Goal: Find specific page/section: Find specific page/section

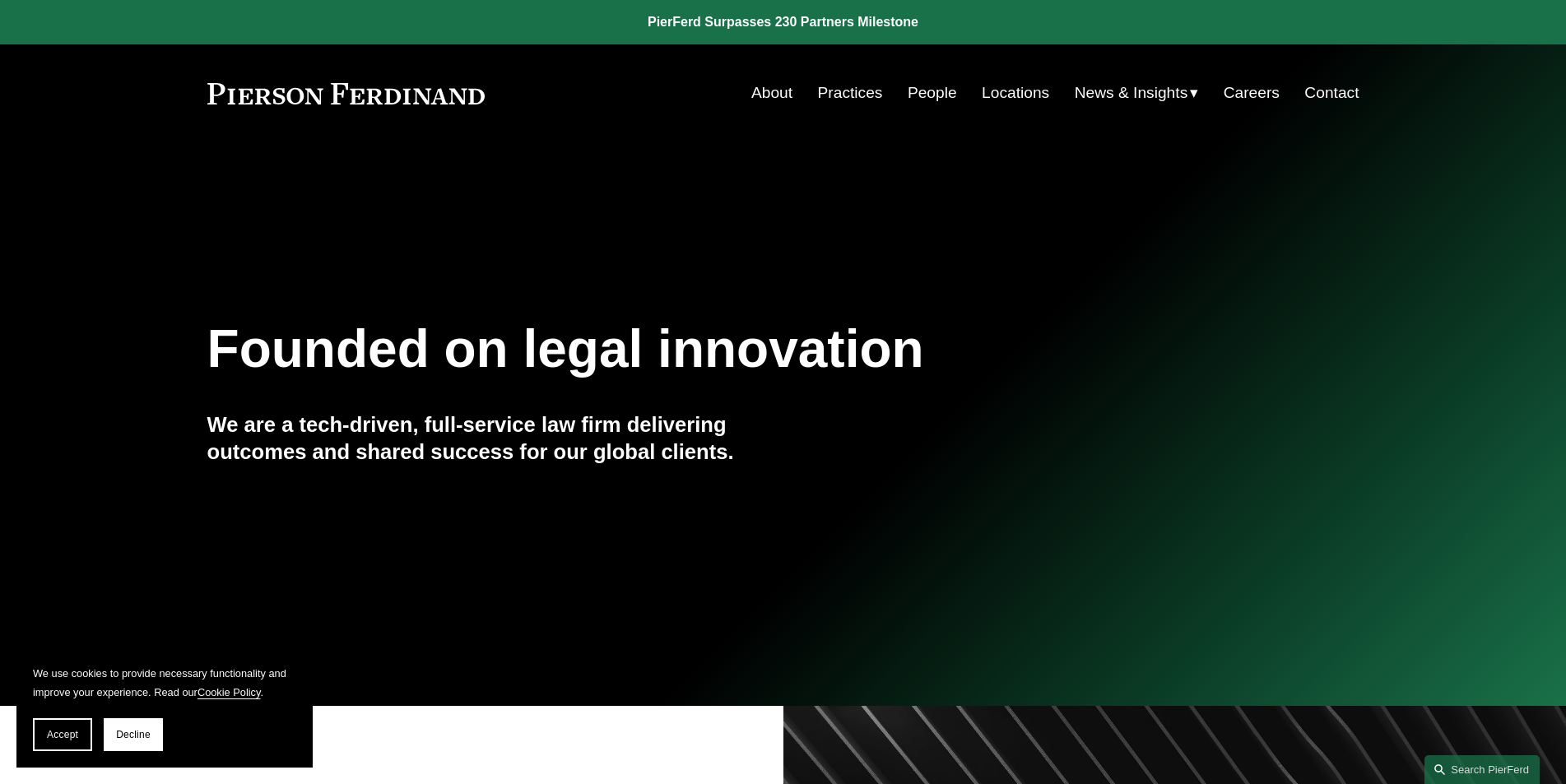
click at [935, 96] on link "People" at bounding box center [932, 93] width 49 height 31
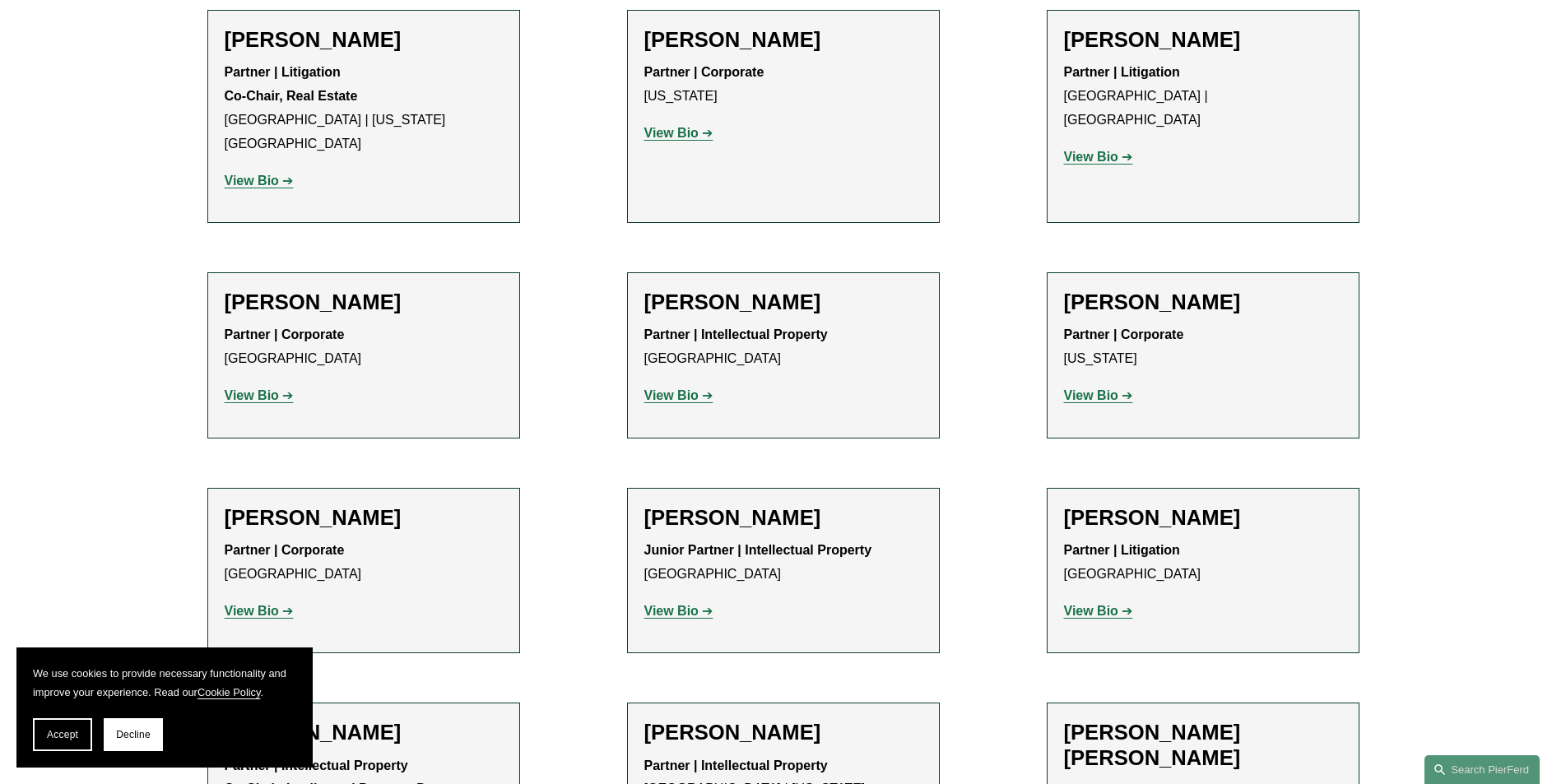
scroll to position [9870, 0]
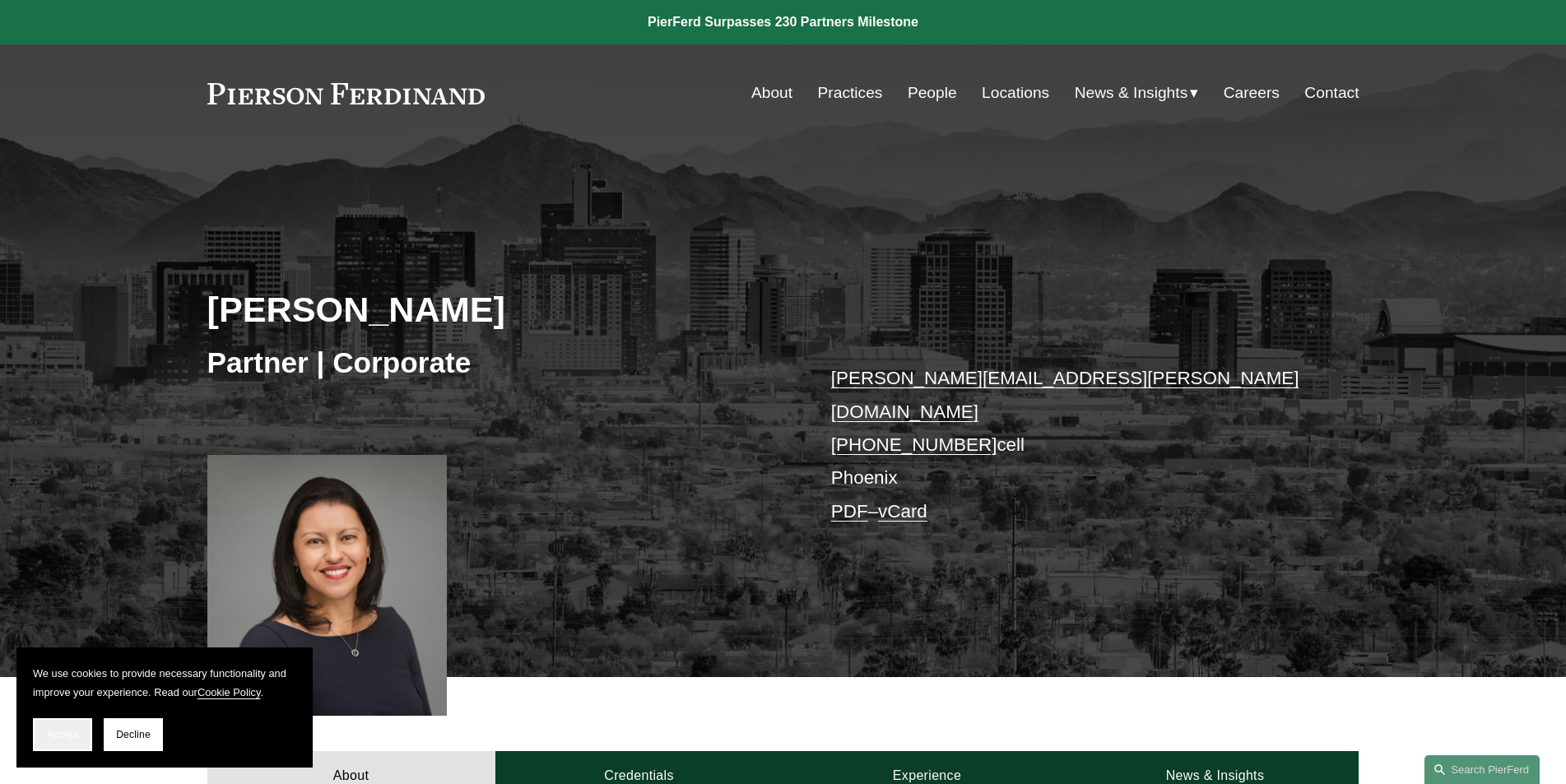
click at [65, 738] on span "Accept" at bounding box center [62, 735] width 31 height 11
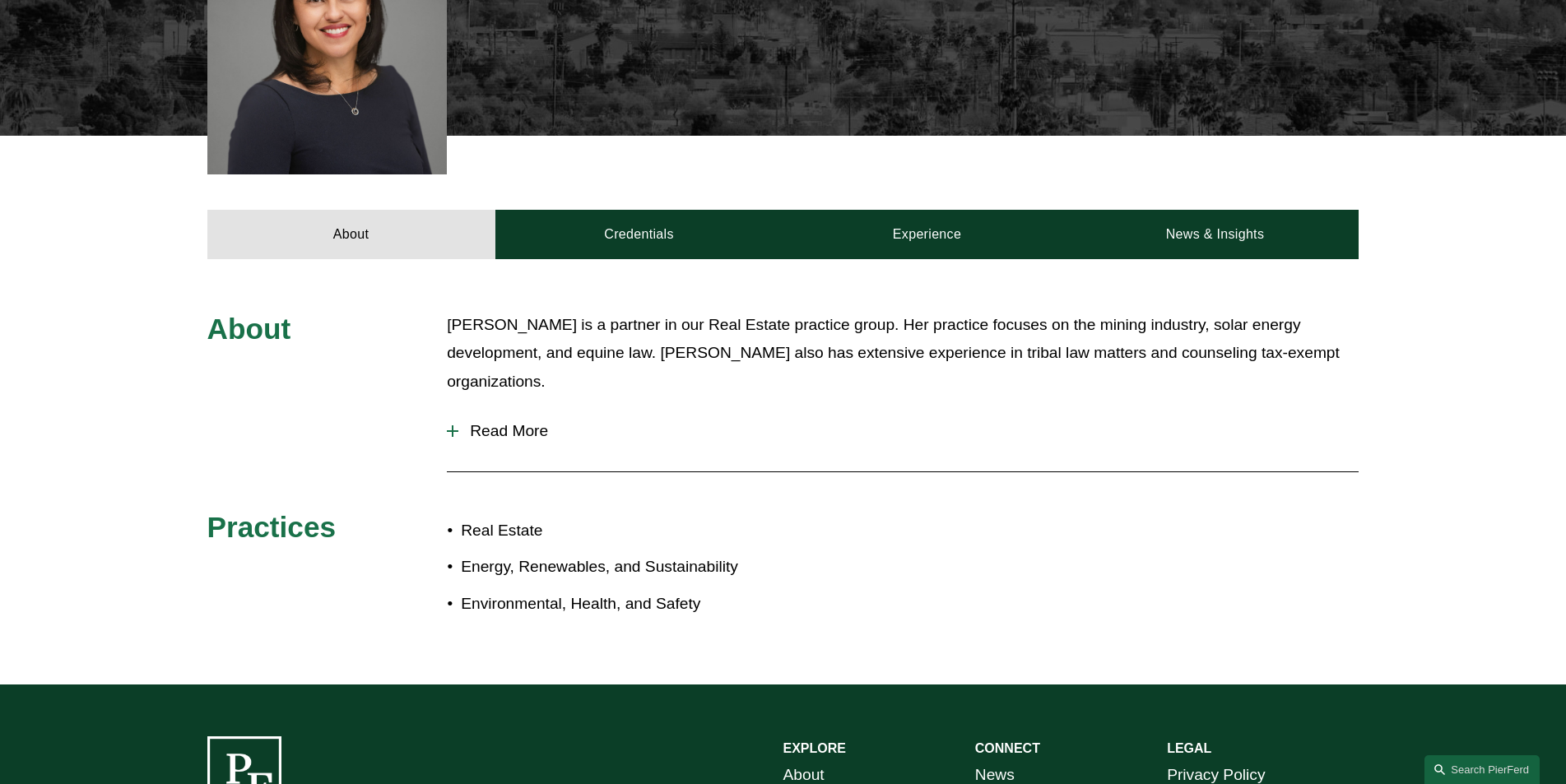
scroll to position [473, 0]
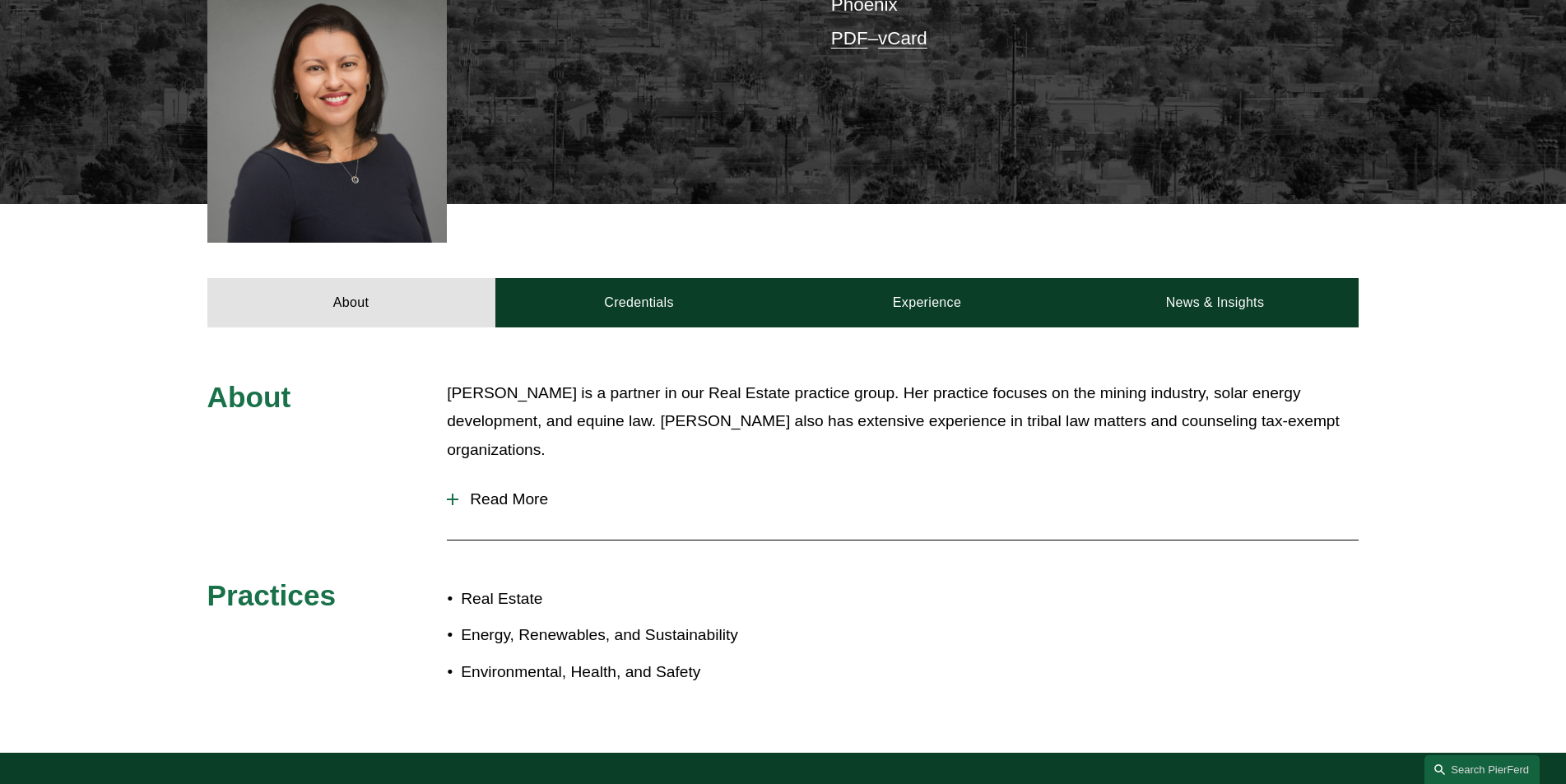
click at [456, 494] on div at bounding box center [452, 499] width 11 height 11
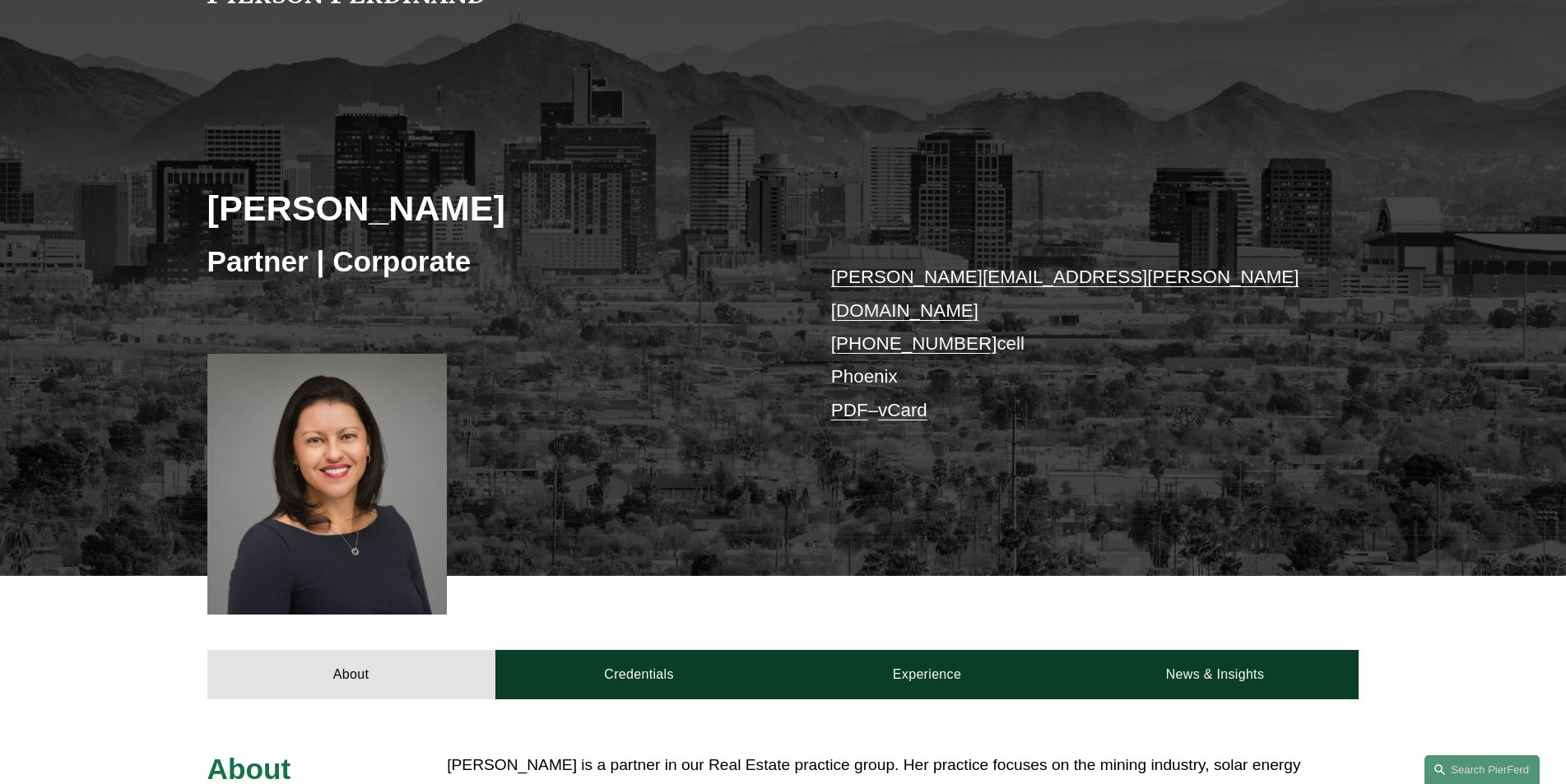
scroll to position [0, 0]
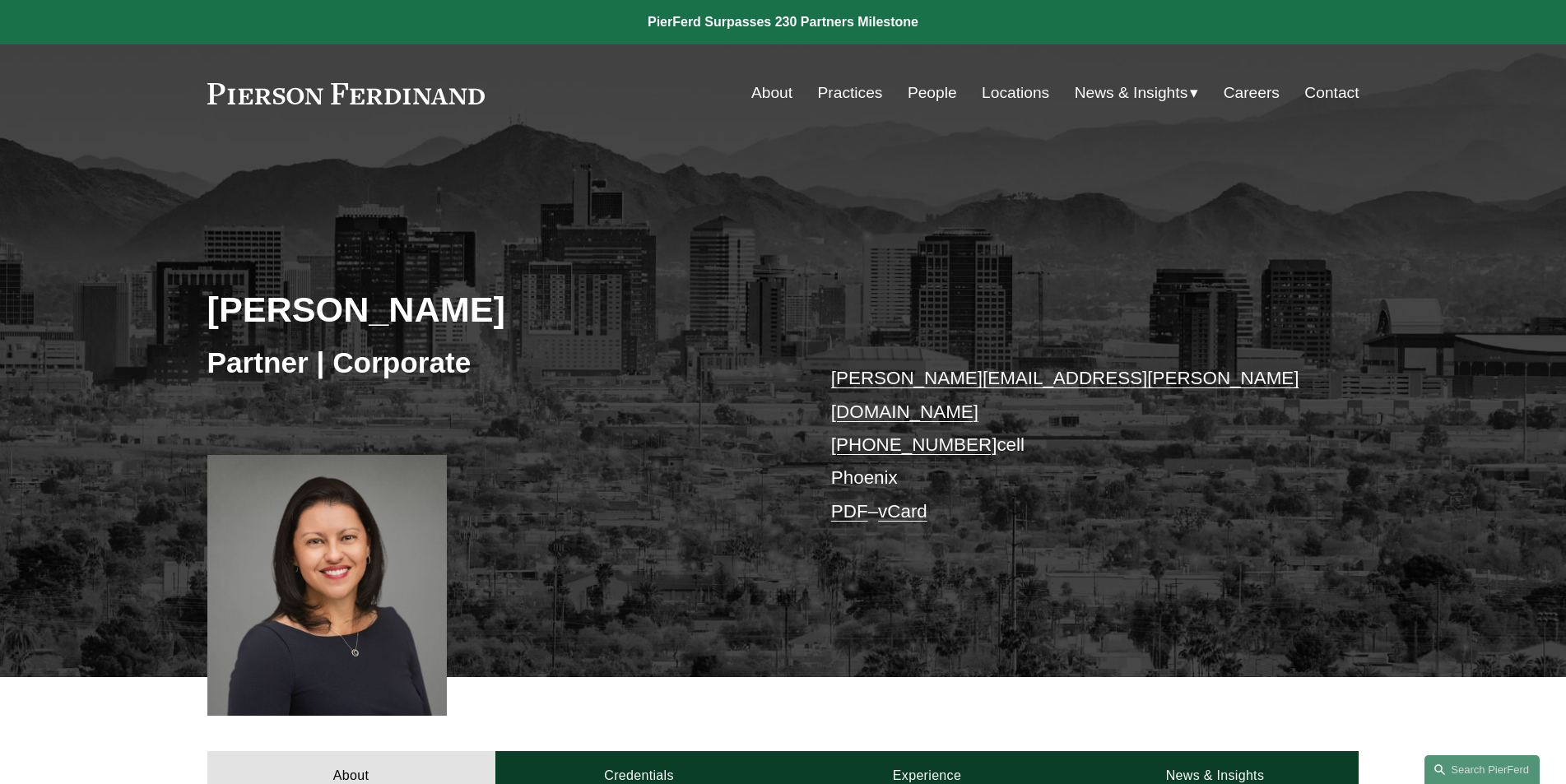
click at [852, 501] on link "PDF" at bounding box center [849, 512] width 37 height 21
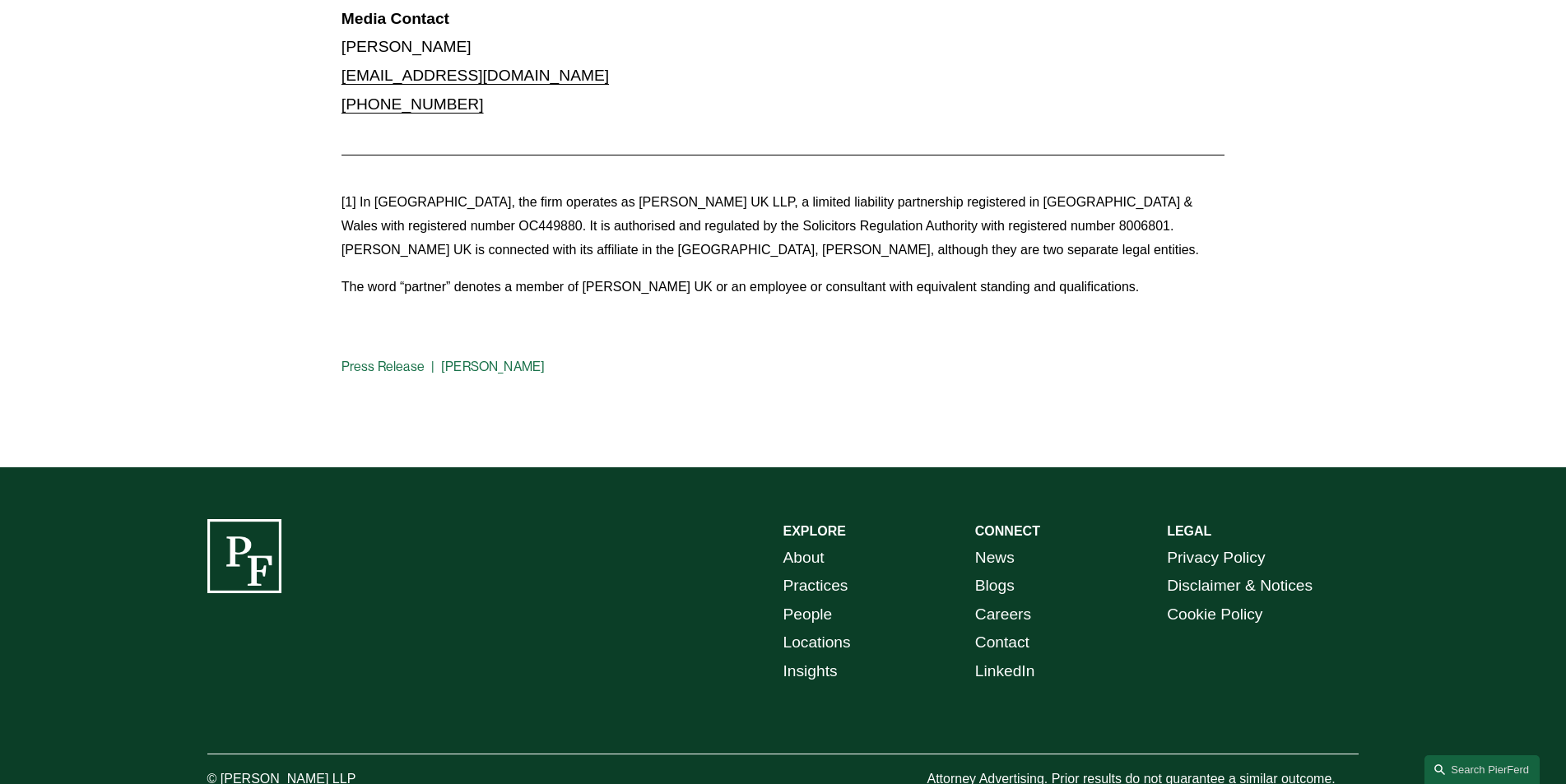
scroll to position [1481, 0]
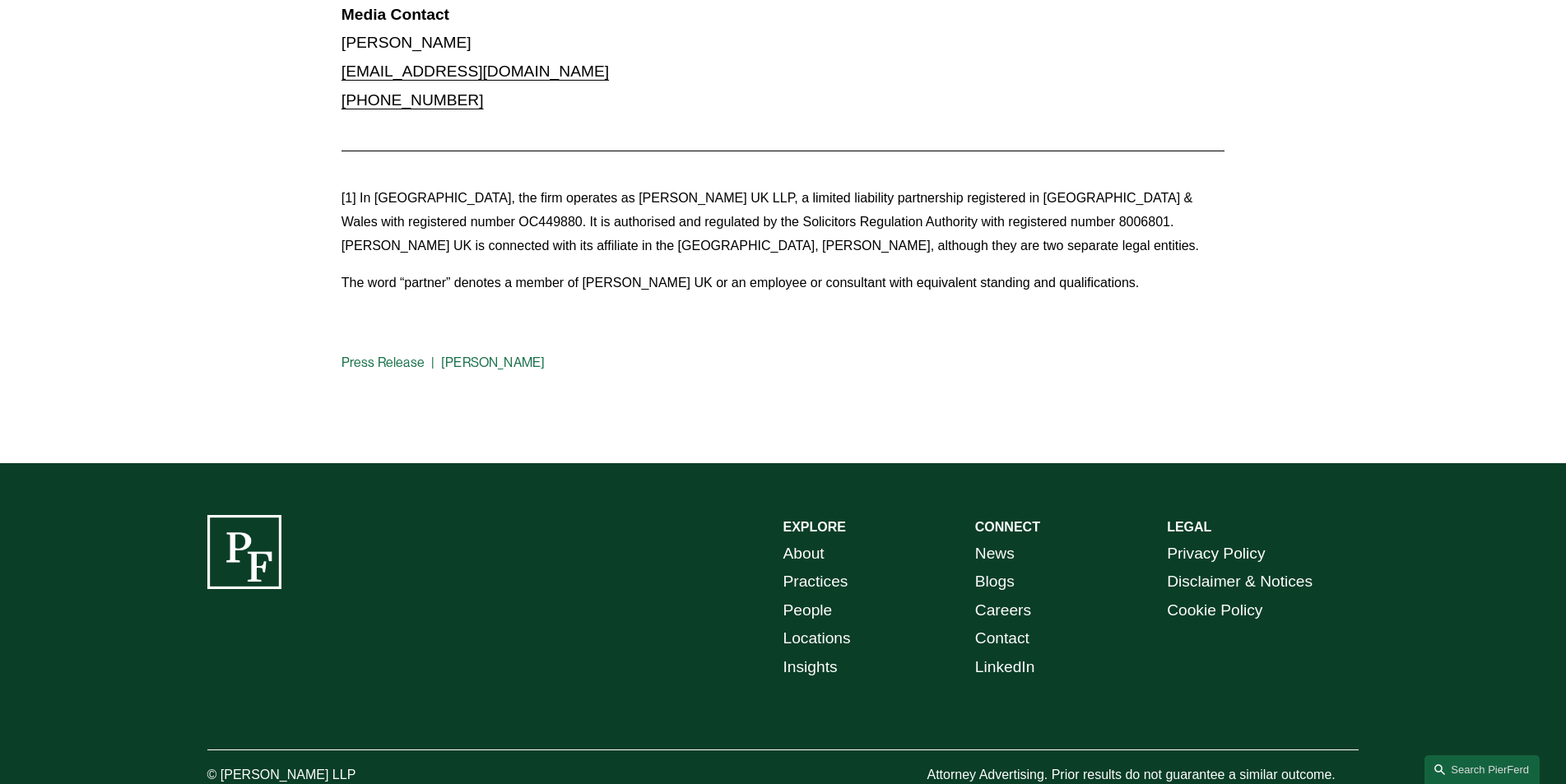
click at [840, 624] on link "Locations" at bounding box center [817, 638] width 67 height 28
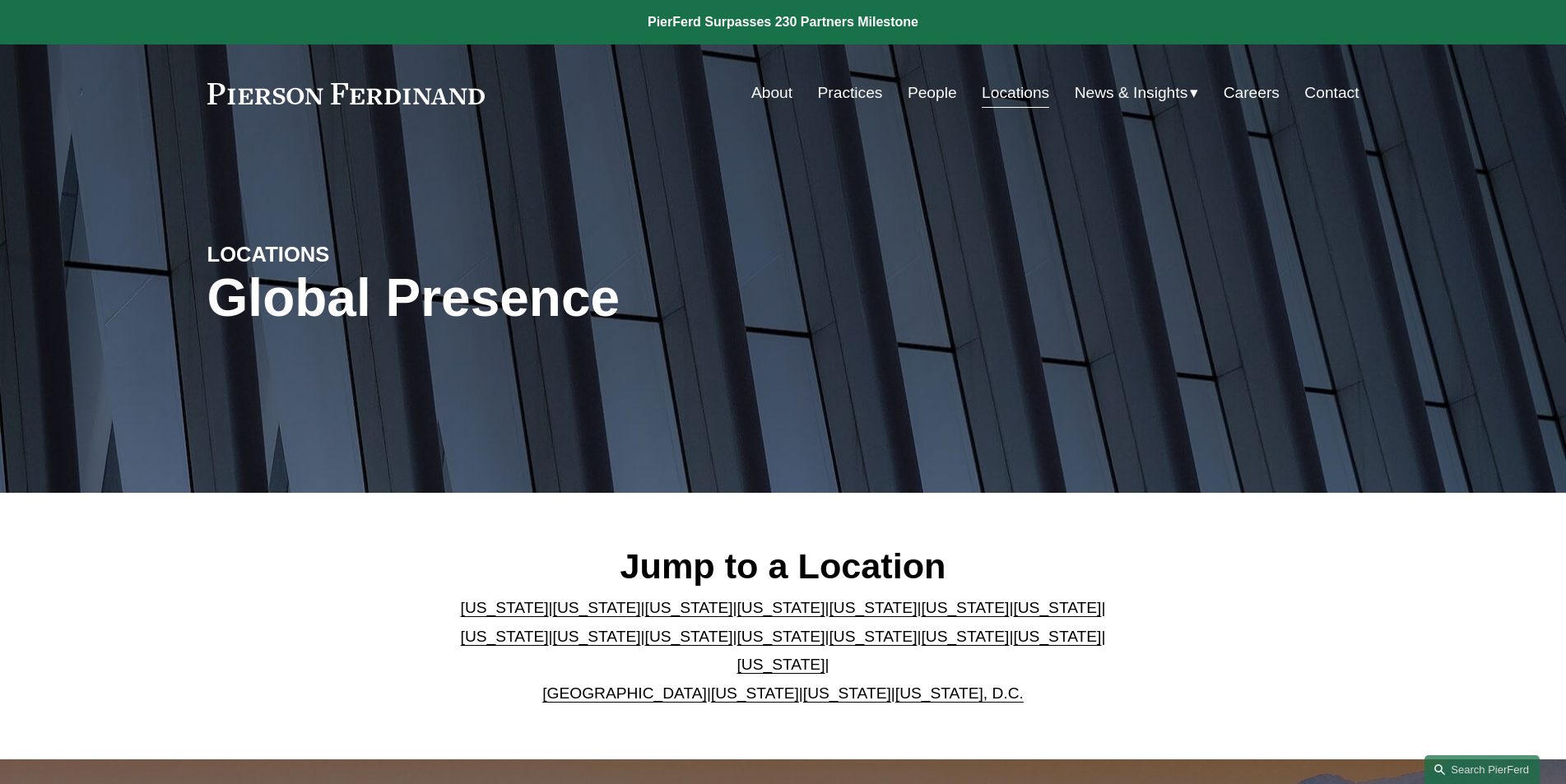
click at [480, 616] on link "[US_STATE]" at bounding box center [504, 607] width 88 height 17
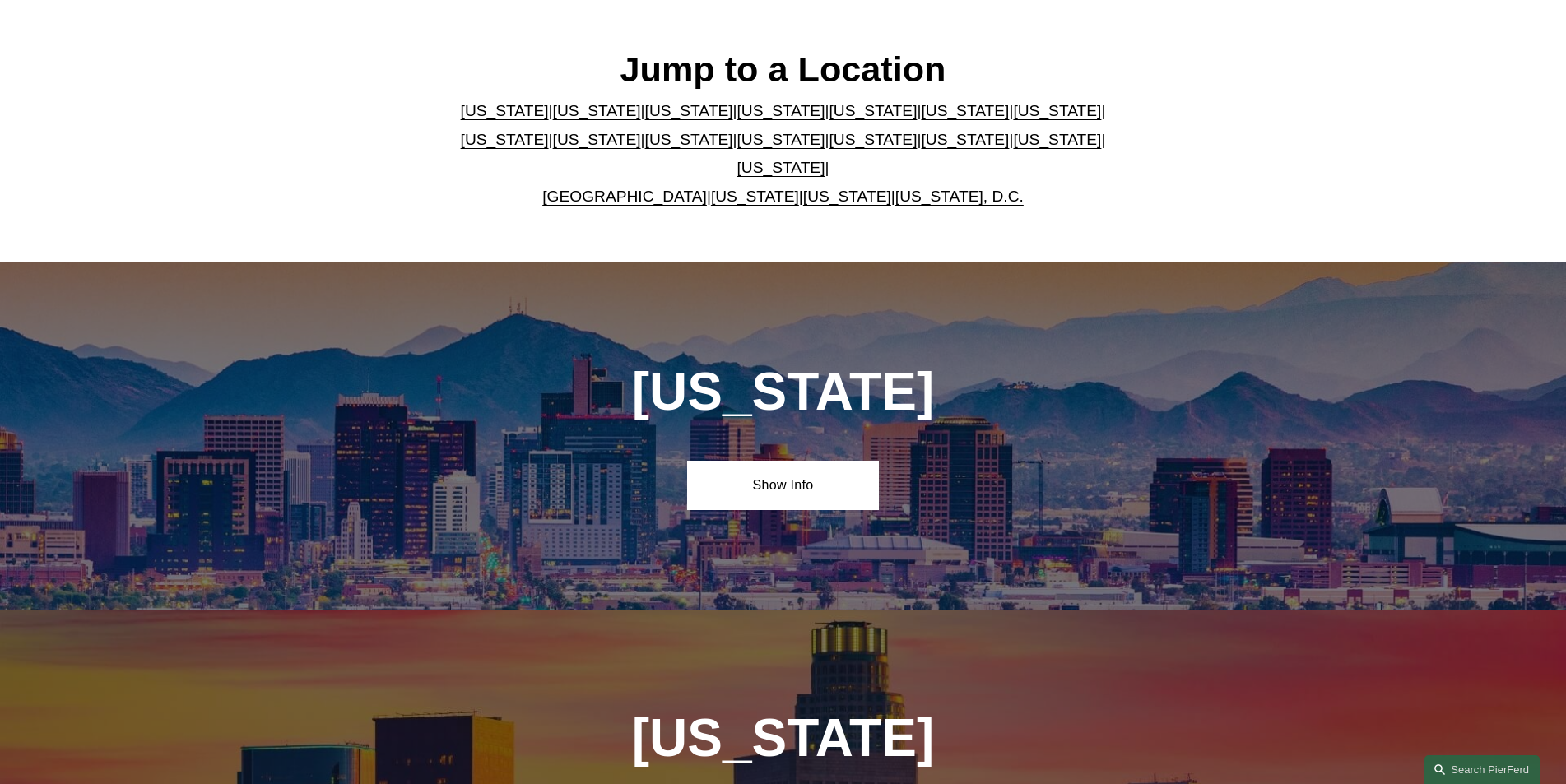
scroll to position [752, 0]
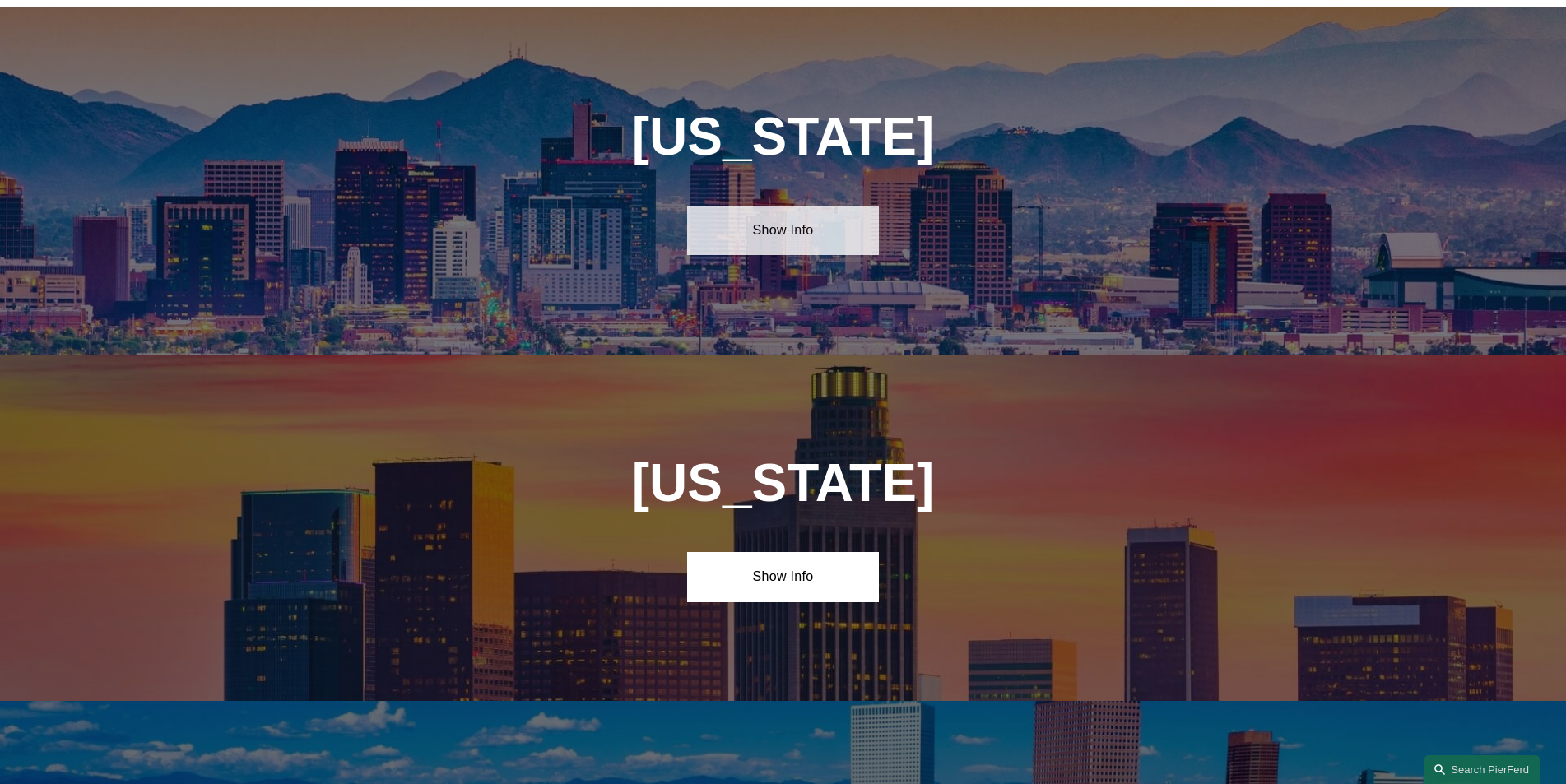
click at [793, 225] on link "Show Info" at bounding box center [783, 230] width 192 height 49
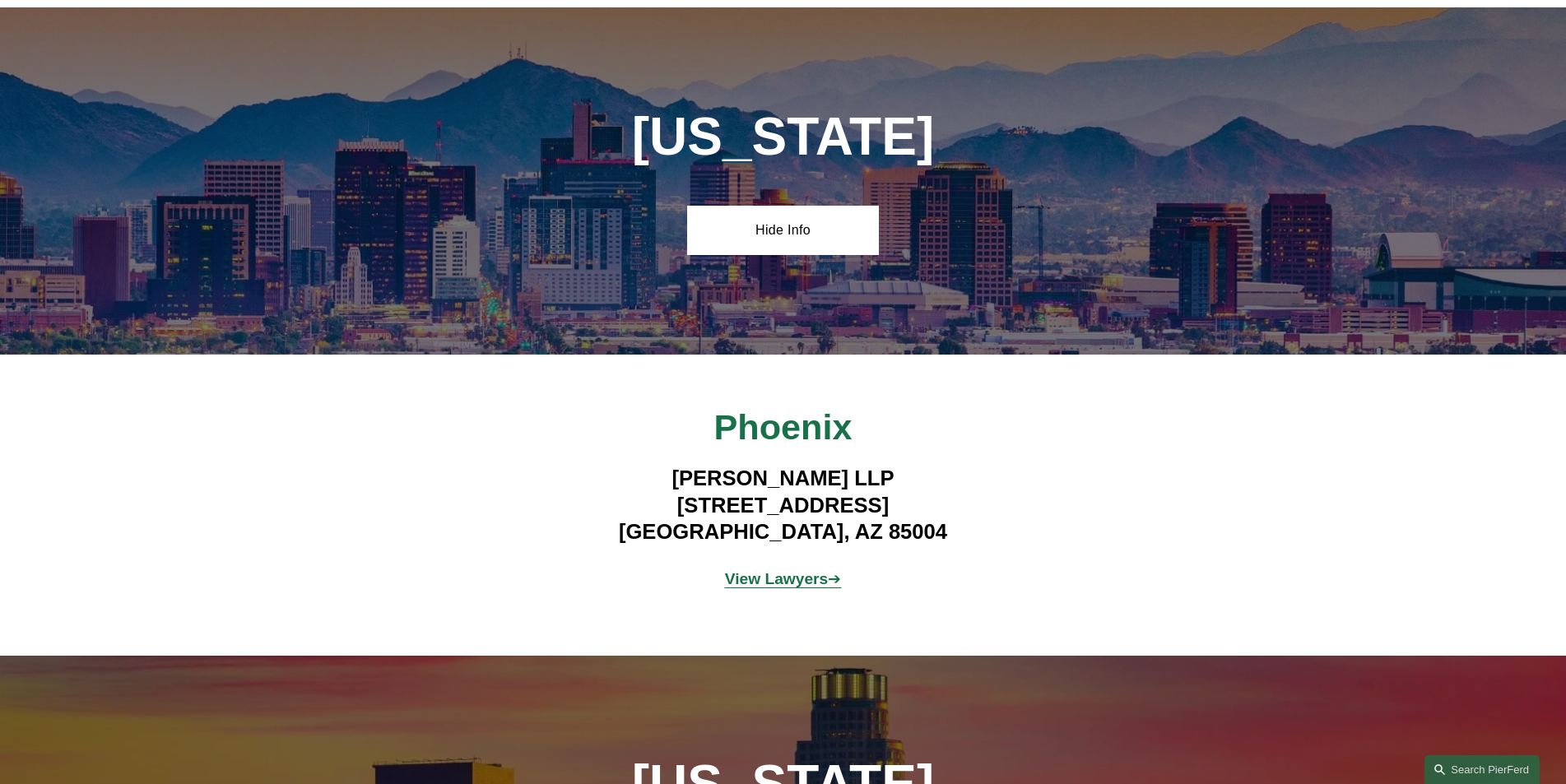
click at [798, 570] on strong "View Lawyers" at bounding box center [777, 579] width 104 height 17
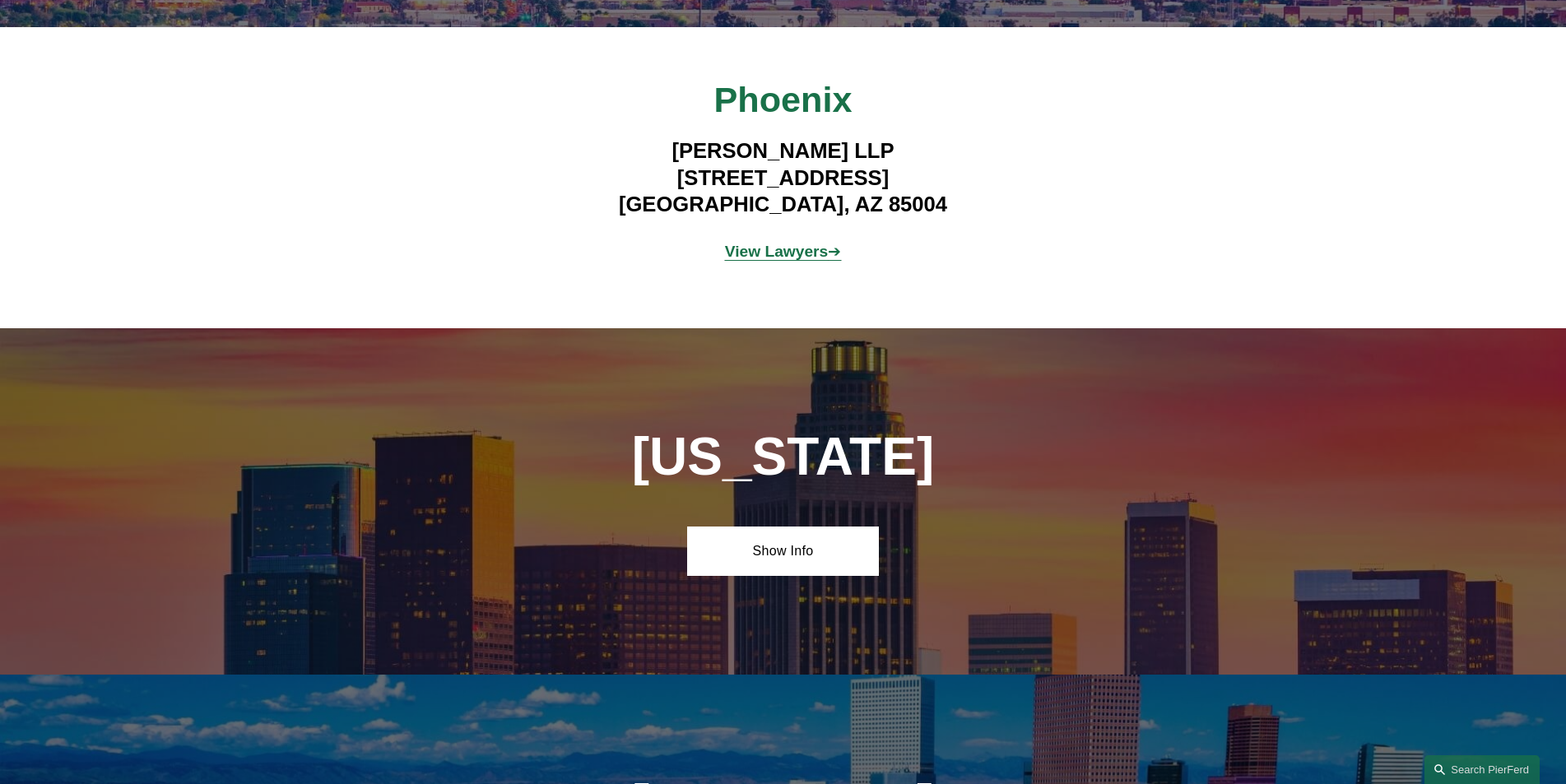
scroll to position [1081, 0]
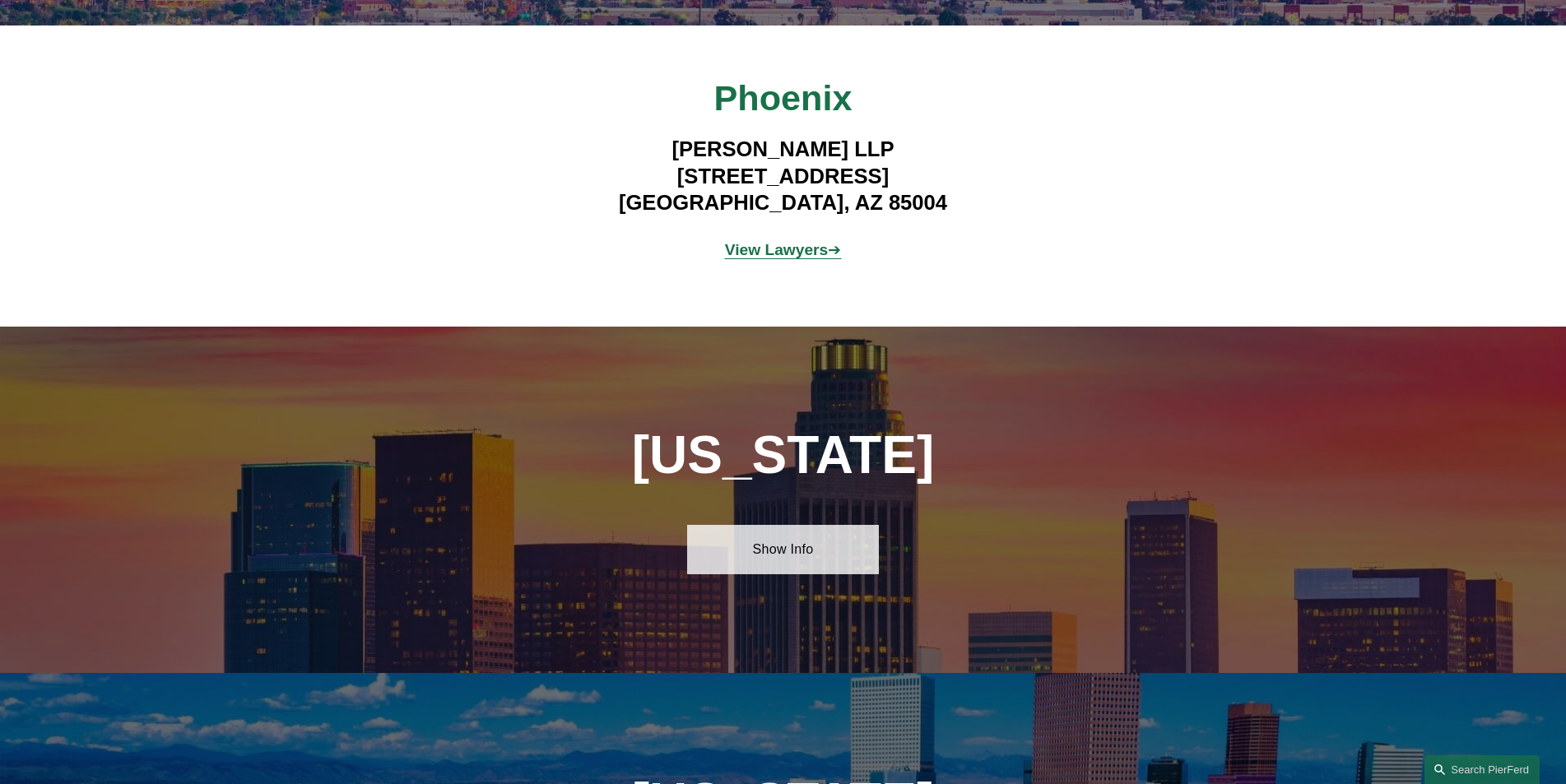
click at [775, 533] on link "Show Info" at bounding box center [783, 549] width 192 height 49
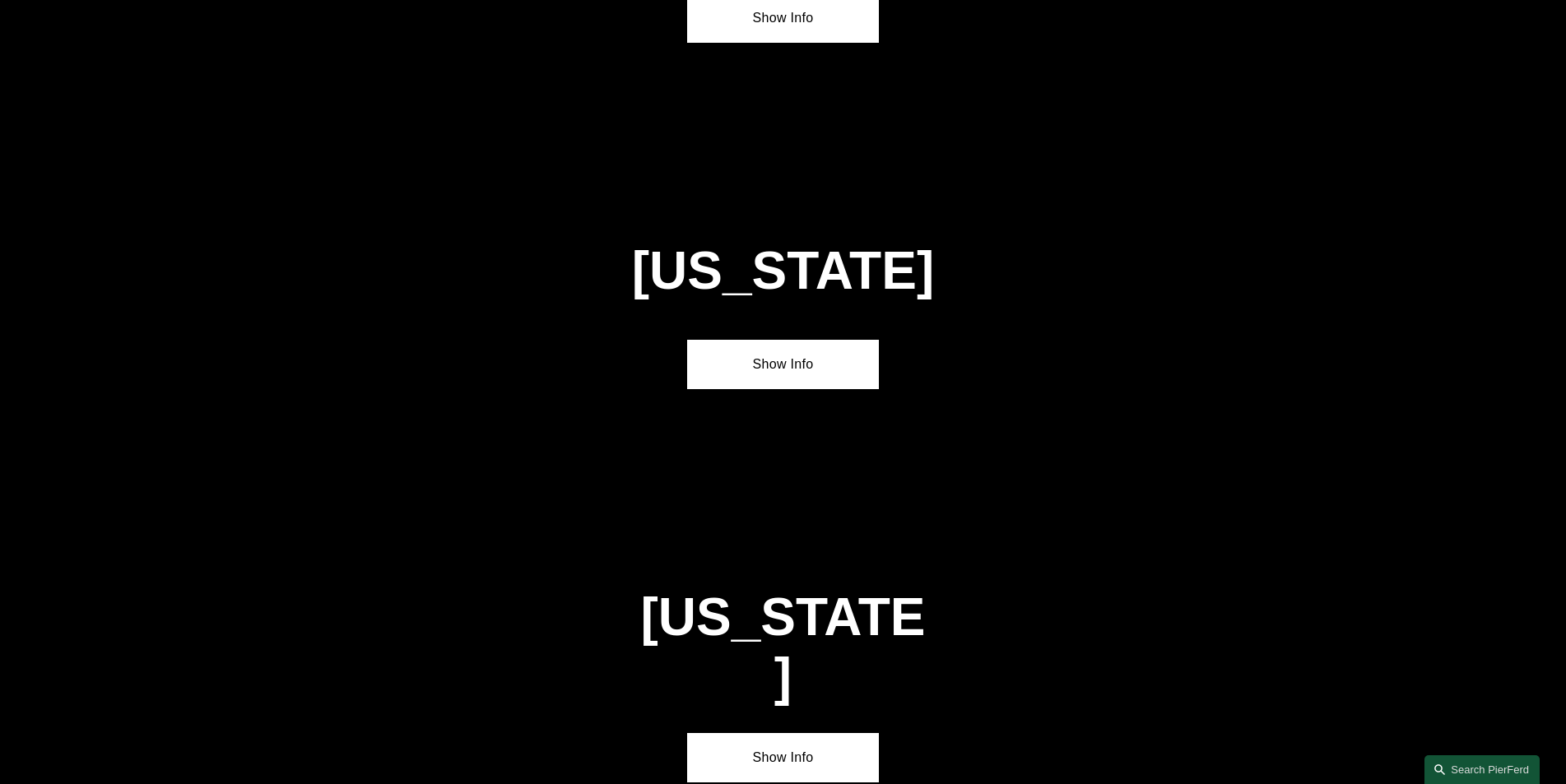
scroll to position [5933, 0]
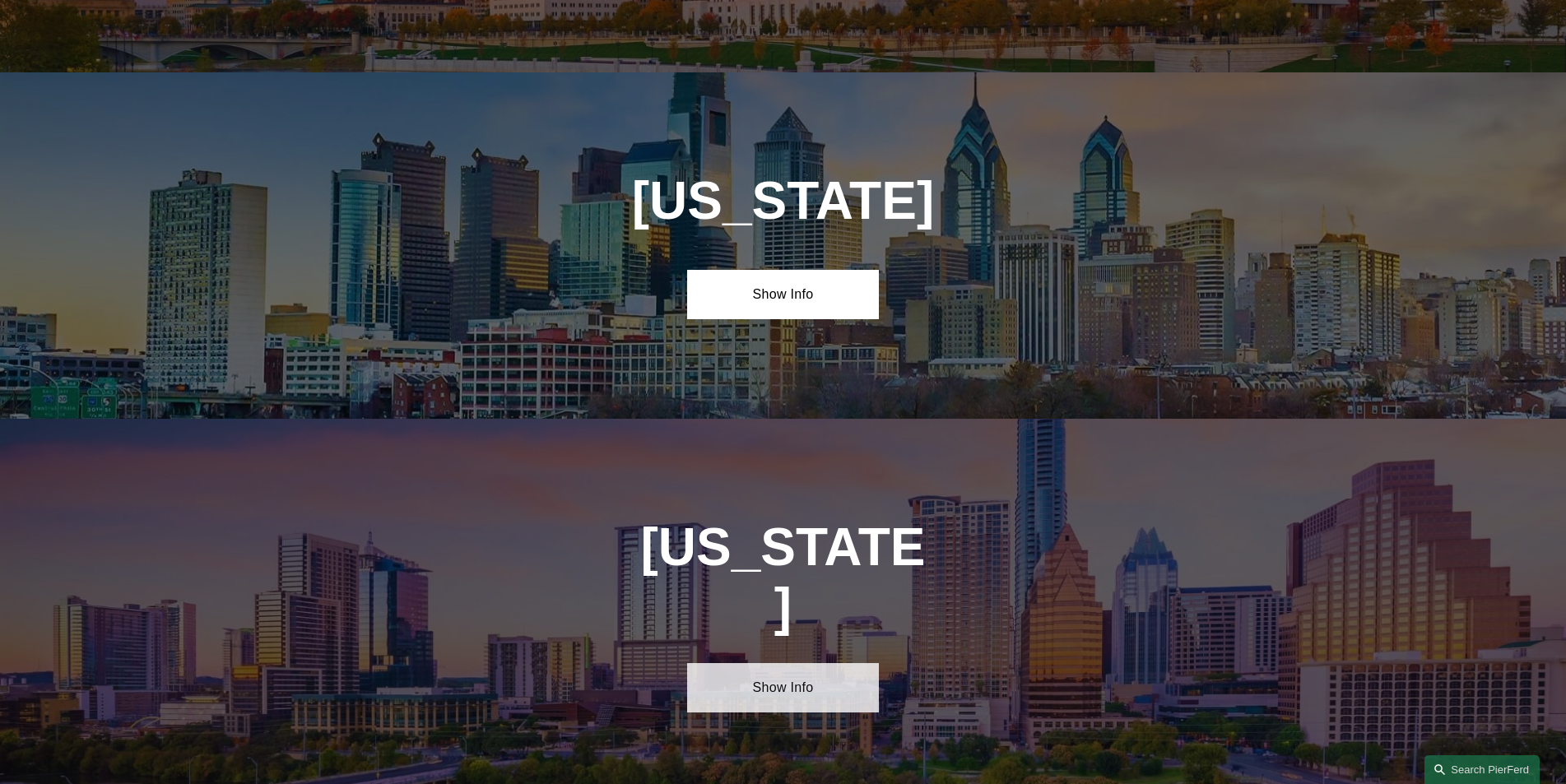
click at [774, 663] on link "Show Info" at bounding box center [783, 688] width 192 height 49
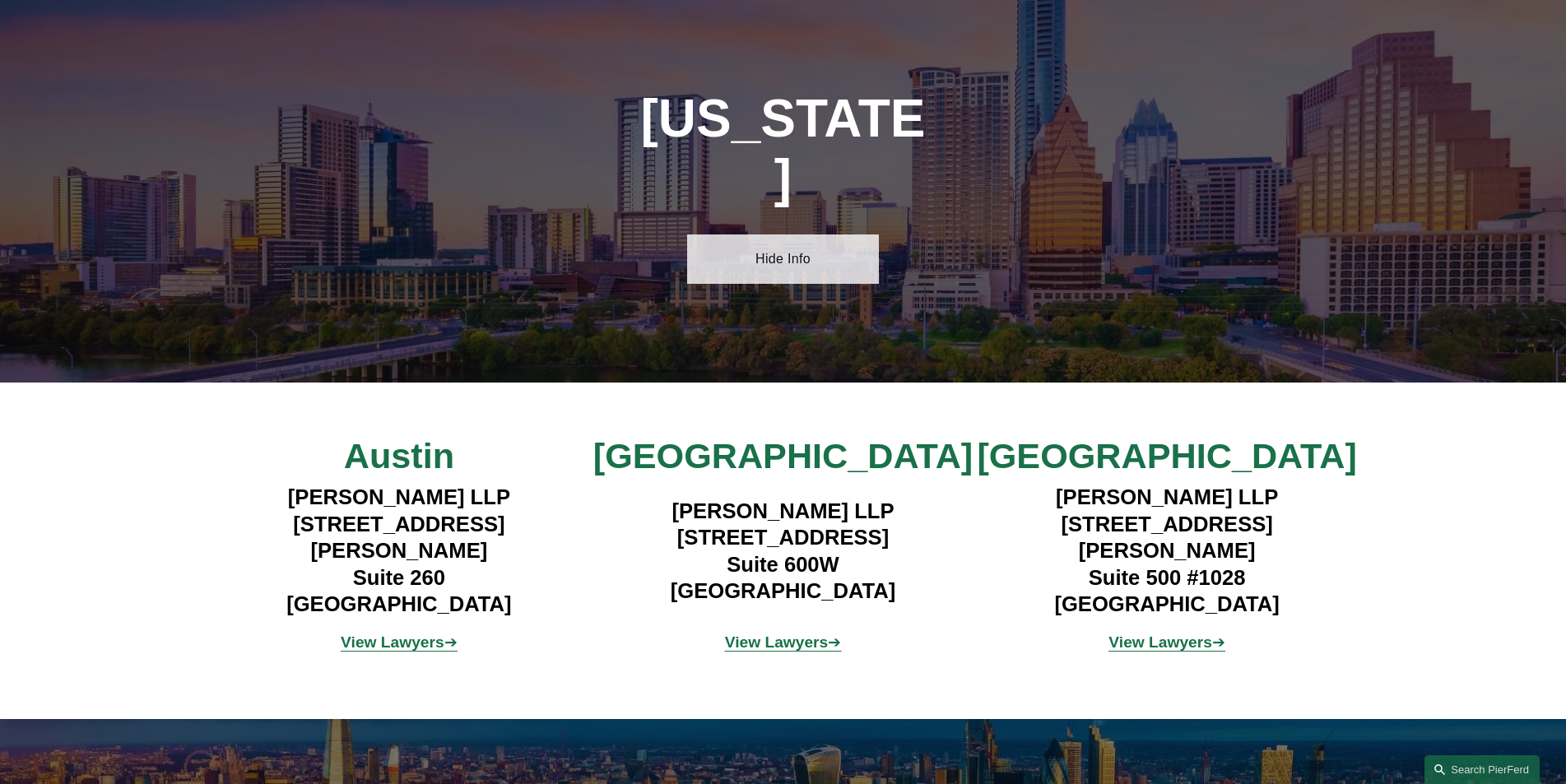
scroll to position [6592, 0]
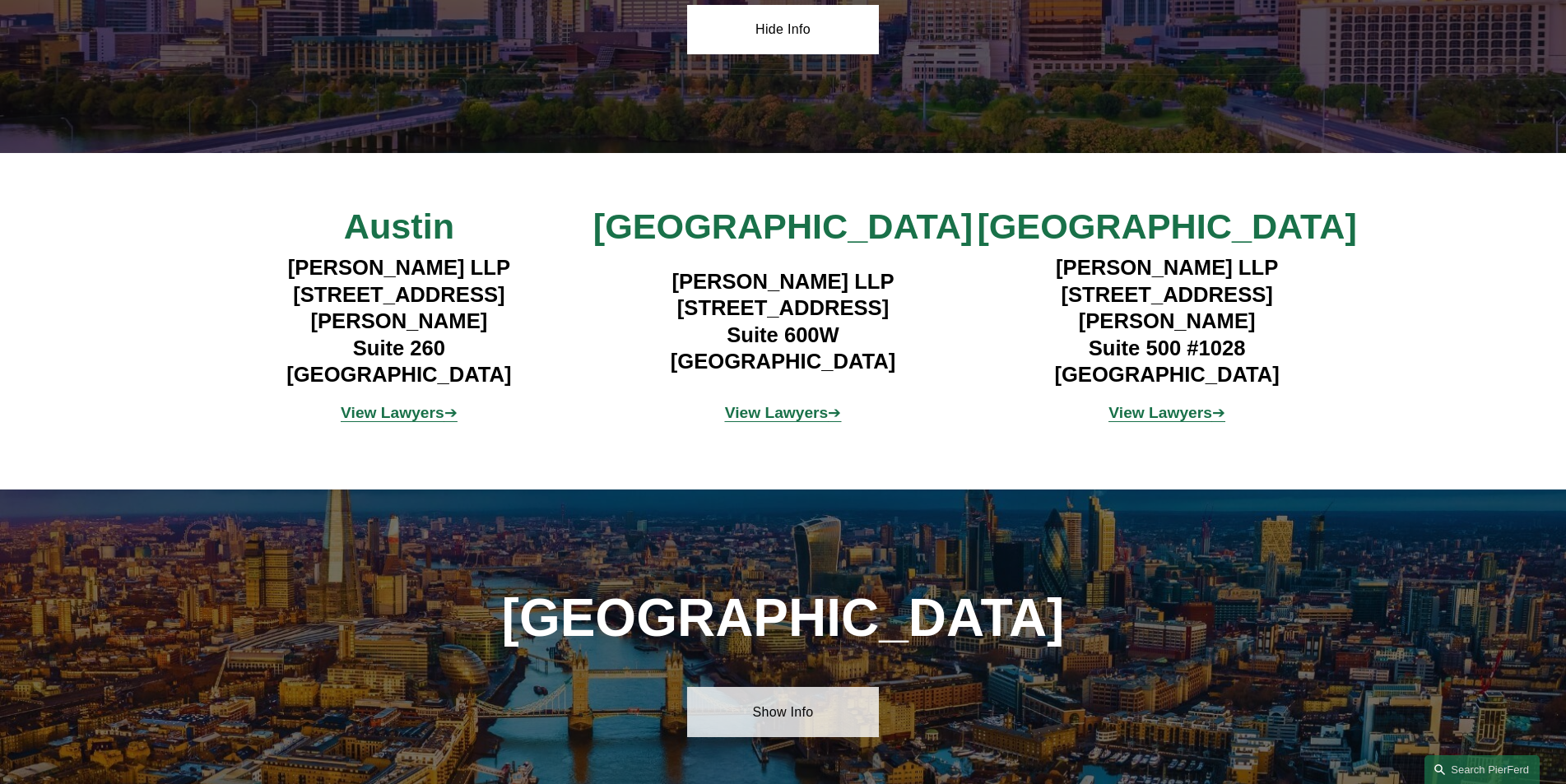
click at [782, 687] on link "Show Info" at bounding box center [783, 711] width 192 height 49
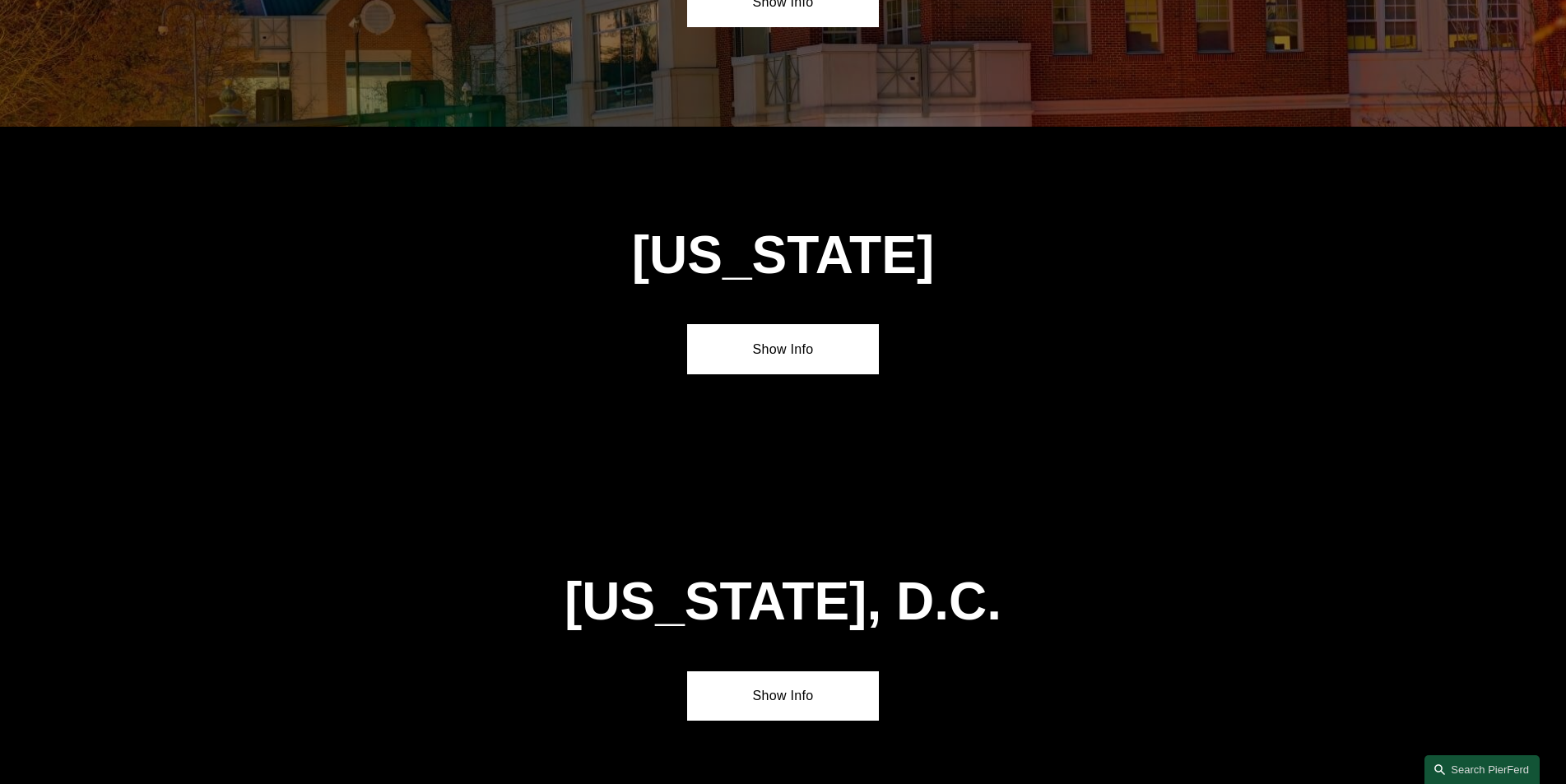
scroll to position [7671, 0]
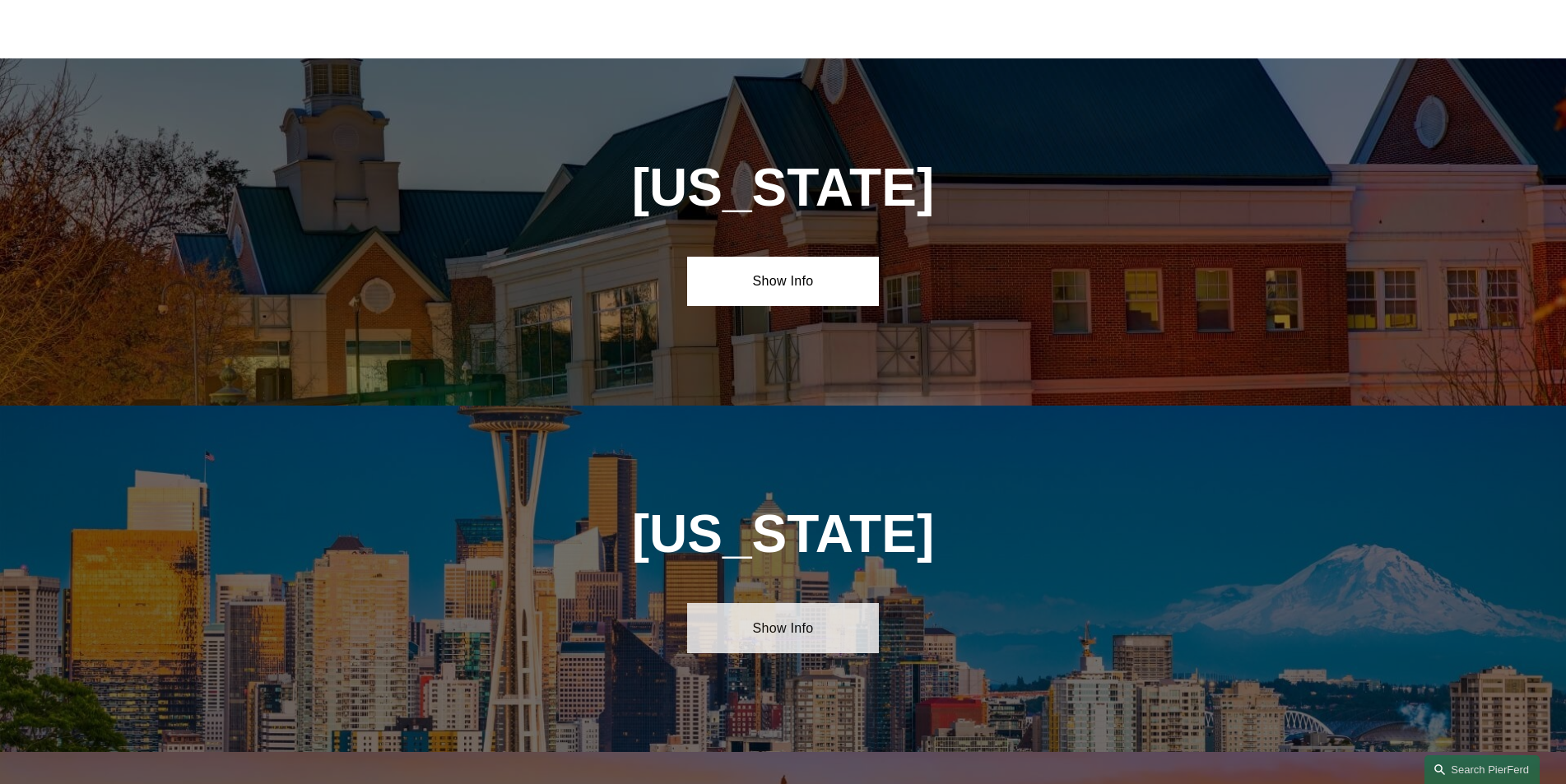
click at [784, 603] on link "Show Info" at bounding box center [783, 628] width 192 height 49
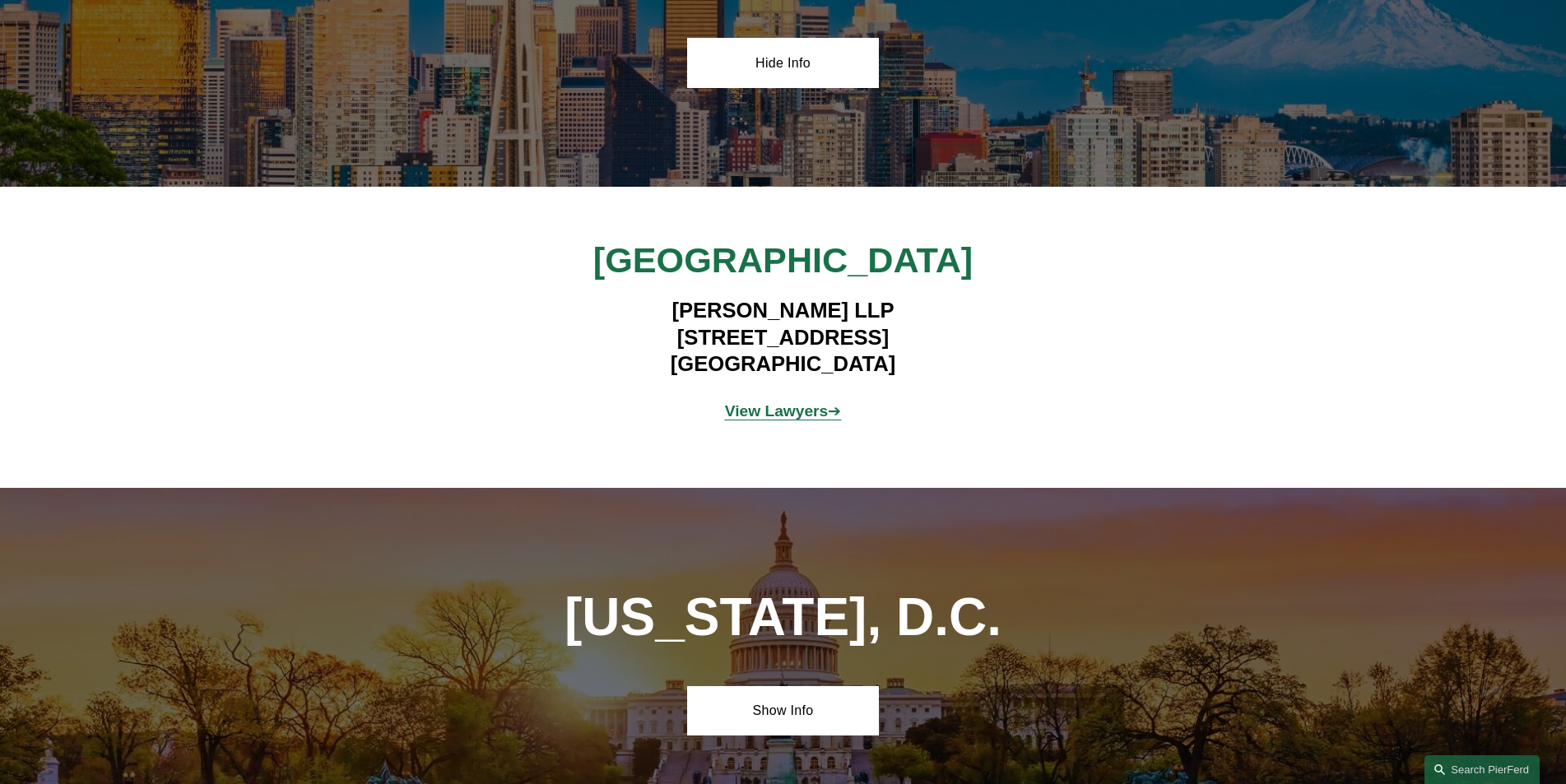
scroll to position [8466, 0]
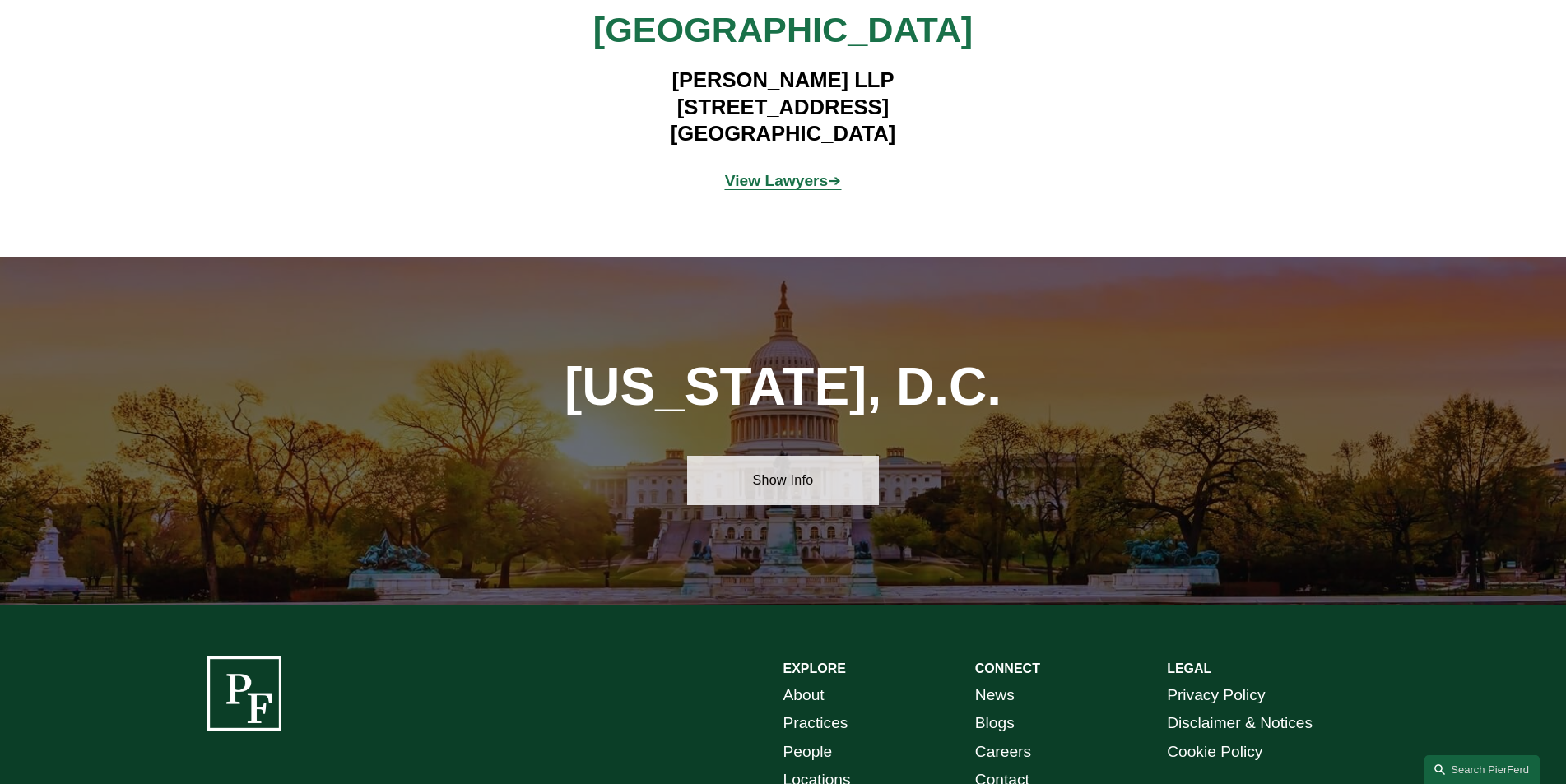
click at [818, 456] on link "Show Info" at bounding box center [783, 480] width 192 height 49
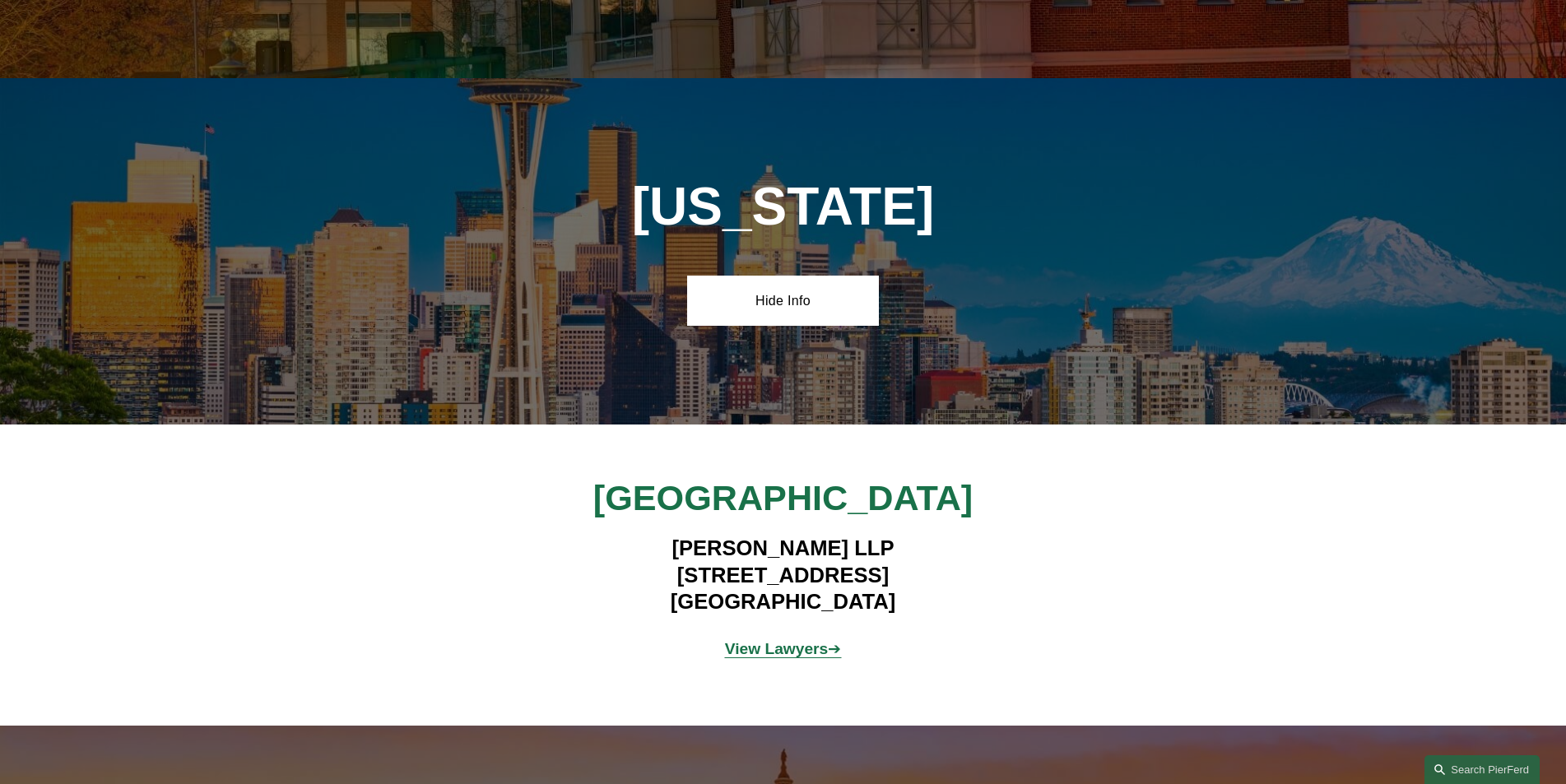
scroll to position [7698, 0]
